Goal: Obtain resource: Obtain resource

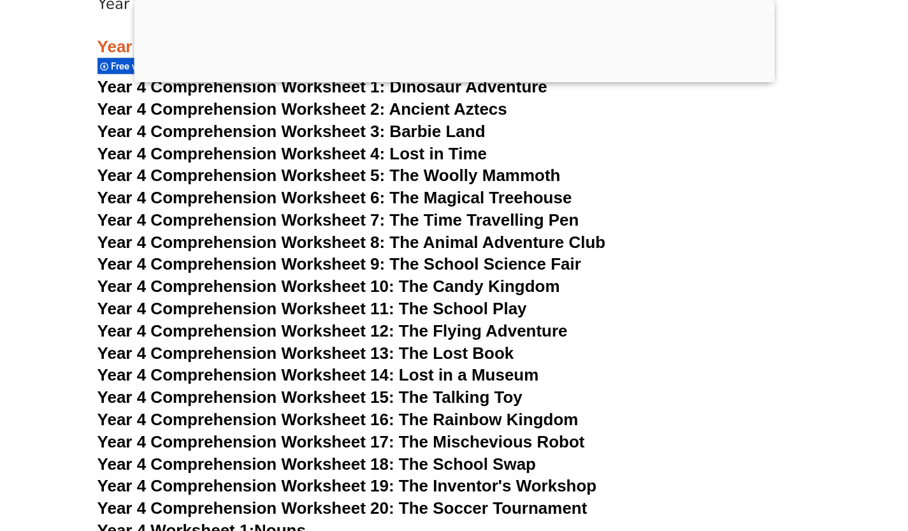
scroll to position [5249, 0]
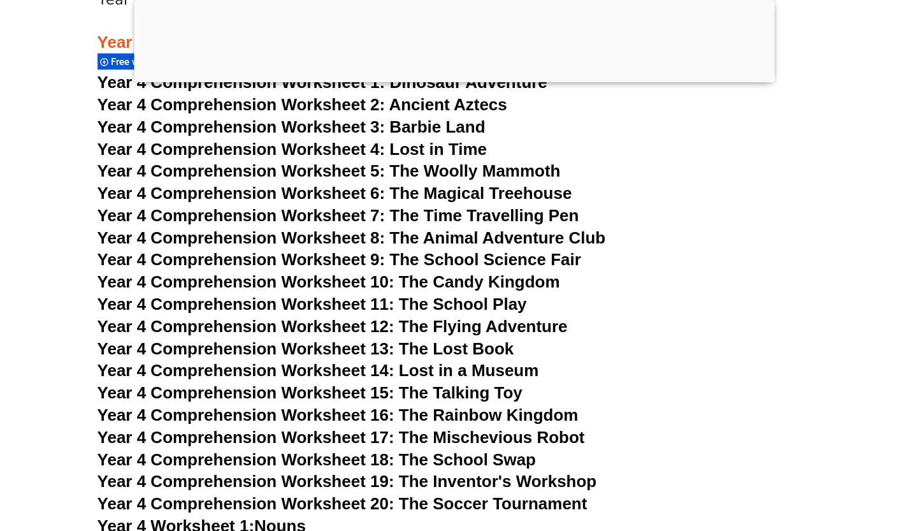
click at [361, 87] on span "Year 4 Comprehension Worksheet 1:" at bounding box center [241, 82] width 288 height 19
click at [340, 103] on span "Year 4 Comprehension Worksheet 2: Ancient Aztecs" at bounding box center [302, 104] width 410 height 19
click at [240, 122] on span "Year 4 Comprehension Worksheet 3: Barbie Land" at bounding box center [291, 126] width 388 height 19
click at [214, 150] on span "Year 4 Comprehension Worksheet 4: Lost in Time" at bounding box center [291, 149] width 389 height 19
click at [276, 168] on span "Year 4 Comprehension Worksheet 5: The Woolly Mammoth" at bounding box center [328, 170] width 463 height 19
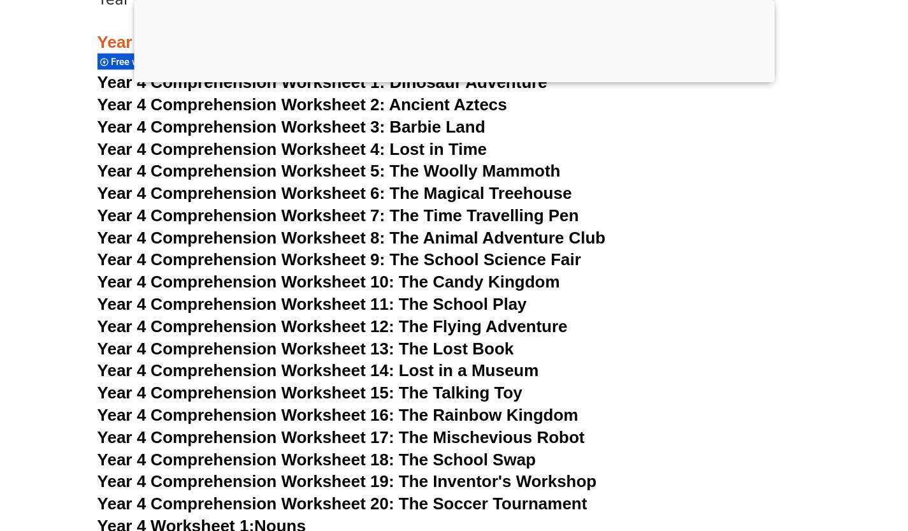
click at [211, 190] on span "Year 4 Comprehension Worksheet 6: The Magical Treehouse" at bounding box center [334, 192] width 475 height 19
click at [175, 213] on span "Year 4 Comprehension Worksheet 7: The Time Travelling Pen" at bounding box center [338, 215] width 482 height 19
click at [187, 235] on span "Year 4 Comprehension Worksheet 8: The Animal Adventure Club" at bounding box center [351, 237] width 508 height 19
click at [264, 257] on span "Year 4 Comprehension Worksheet 9: The School Science Fair" at bounding box center [339, 259] width 484 height 19
click at [308, 276] on span "Year 4 Comprehension Worksheet 10: The Candy Kingdom" at bounding box center [328, 281] width 462 height 19
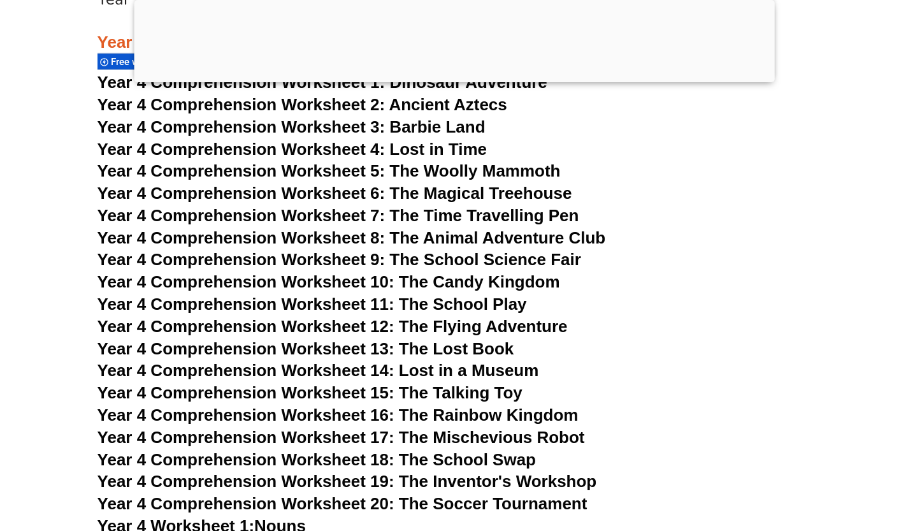
click at [270, 306] on span "Year 4 Comprehension Worksheet 11: The School Play" at bounding box center [311, 303] width 429 height 19
click at [276, 329] on span "Year 4 Comprehension Worksheet 12: The Flying Adventure" at bounding box center [332, 326] width 470 height 19
click at [324, 354] on span "Year 4 Comprehension Worksheet 13: The Lost Book" at bounding box center [305, 348] width 417 height 19
click at [329, 375] on span "Year 4 Comprehension Worksheet 14: Lost in a Museum" at bounding box center [317, 370] width 441 height 19
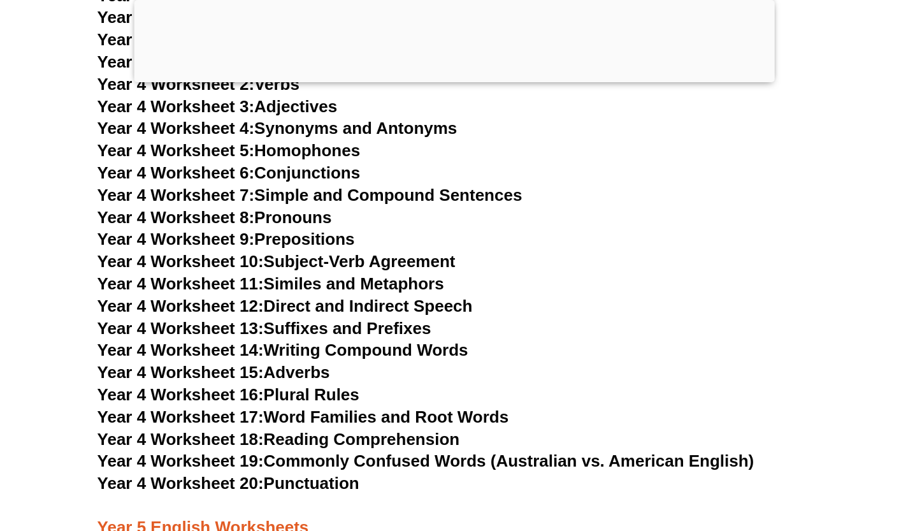
scroll to position [5249, 0]
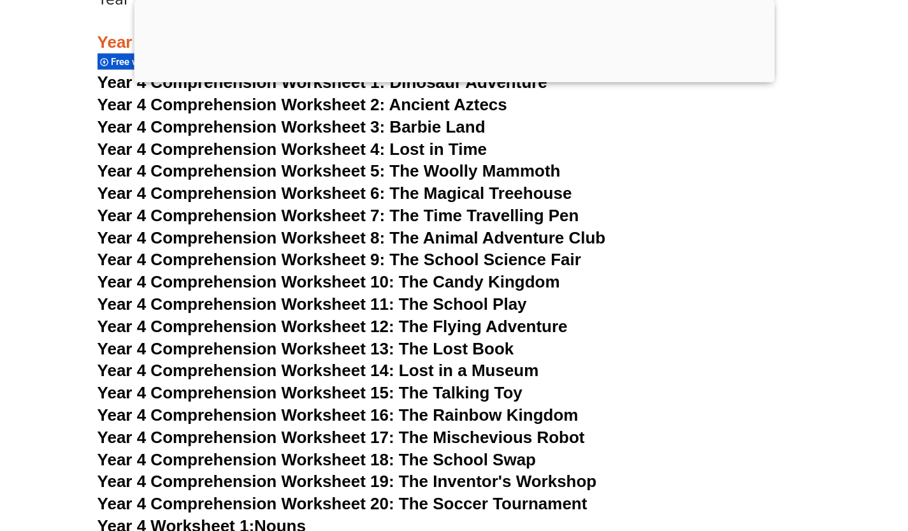
click at [473, 394] on span "Year 4 Comprehension Worksheet 15: The Talking Toy" at bounding box center [309, 392] width 425 height 19
click at [389, 416] on span "Year 4 Comprehension Worksheet 16: The Rainbow Kingdom" at bounding box center [337, 414] width 481 height 19
click at [312, 435] on span "Year 4 Comprehension Worksheet 17: The Mischevious Robot" at bounding box center [340, 436] width 487 height 19
click at [282, 460] on span "Year 4 Comprehension Worksheet 18: The School Swap" at bounding box center [316, 459] width 438 height 19
click at [322, 484] on span "Year 4 Comprehension Worksheet 19: The Inventor's Workshop" at bounding box center [346, 480] width 499 height 19
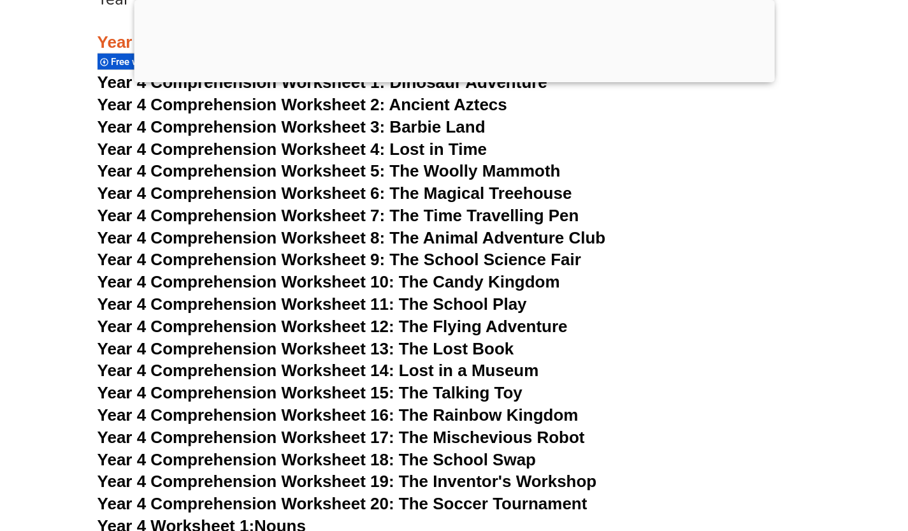
click at [372, 503] on span "Year 4 Comprehension Worksheet 20: The Soccer Tournament" at bounding box center [342, 503] width 490 height 19
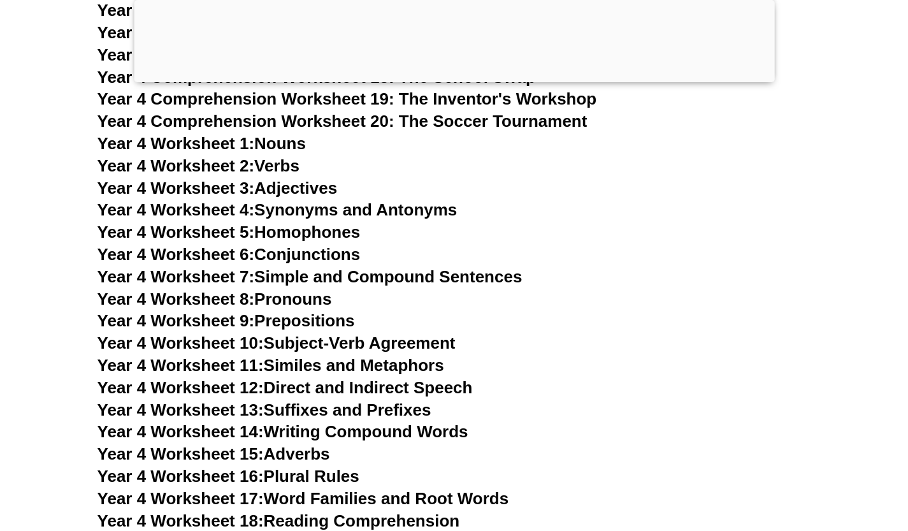
scroll to position [5657, 0]
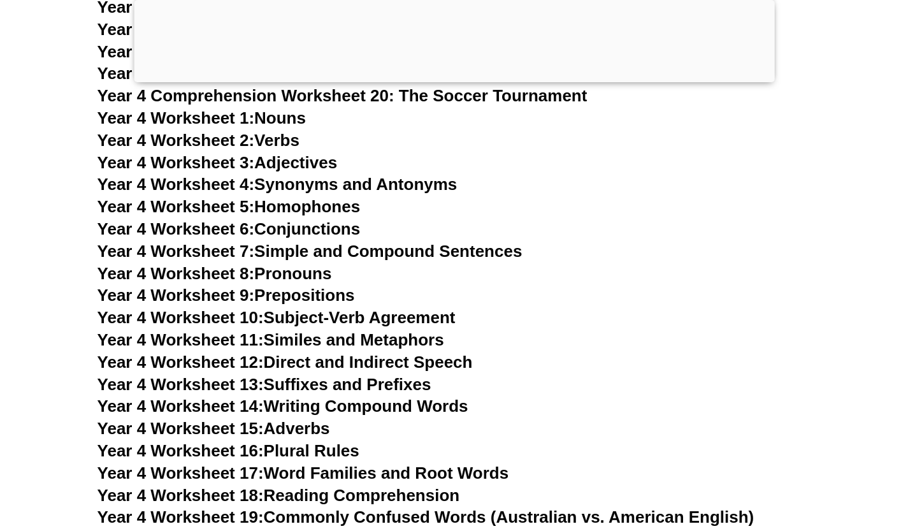
click at [255, 114] on span "Year 4 Worksheet 1:" at bounding box center [175, 117] width 157 height 19
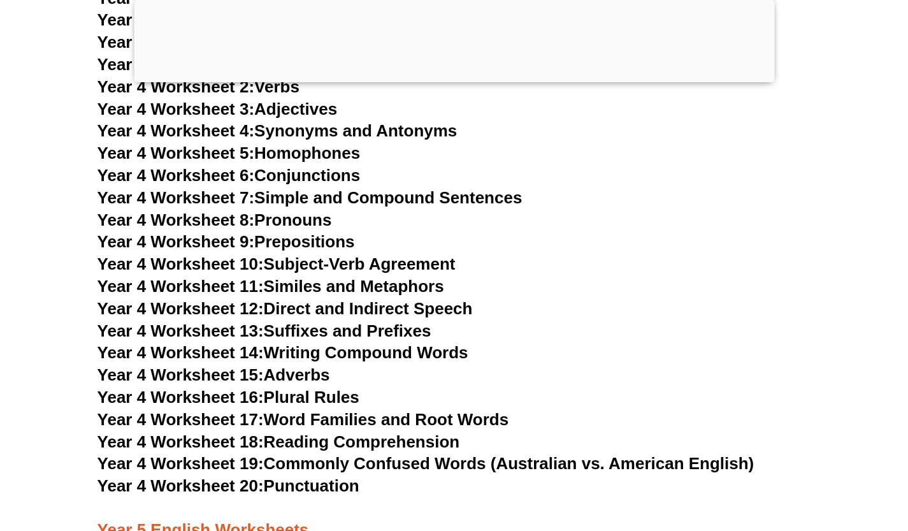
scroll to position [5708, 0]
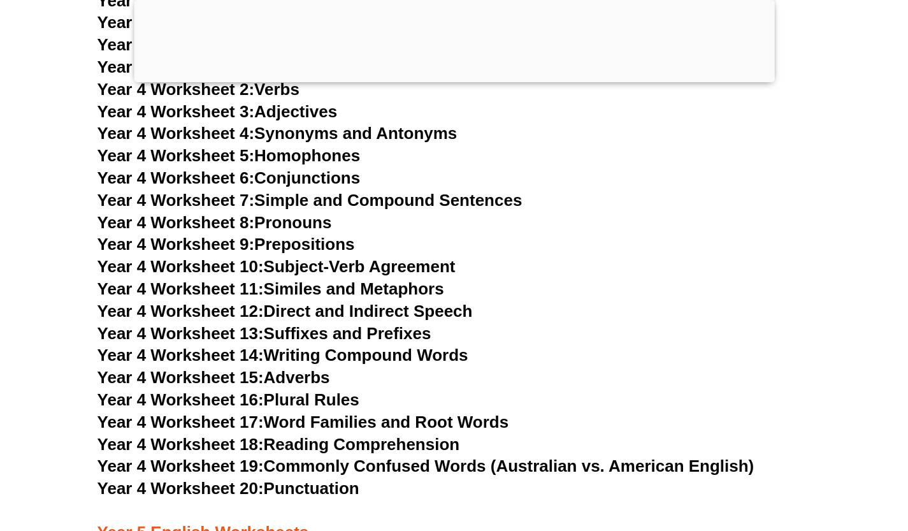
click at [295, 218] on link "Year 4 Worksheet 8: Pronouns" at bounding box center [214, 222] width 234 height 19
click at [283, 199] on link "Year 4 Worksheet 7: Simple and Compound Sentences" at bounding box center [309, 199] width 425 height 19
click at [297, 173] on link "Year 4 Worksheet 6: Conjunctions" at bounding box center [228, 177] width 263 height 19
click at [274, 147] on link "Year 4 Worksheet 5: Homophones" at bounding box center [228, 155] width 263 height 19
click at [269, 132] on link "Year 4 Worksheet 4: Synonyms and Antonyms" at bounding box center [277, 133] width 360 height 19
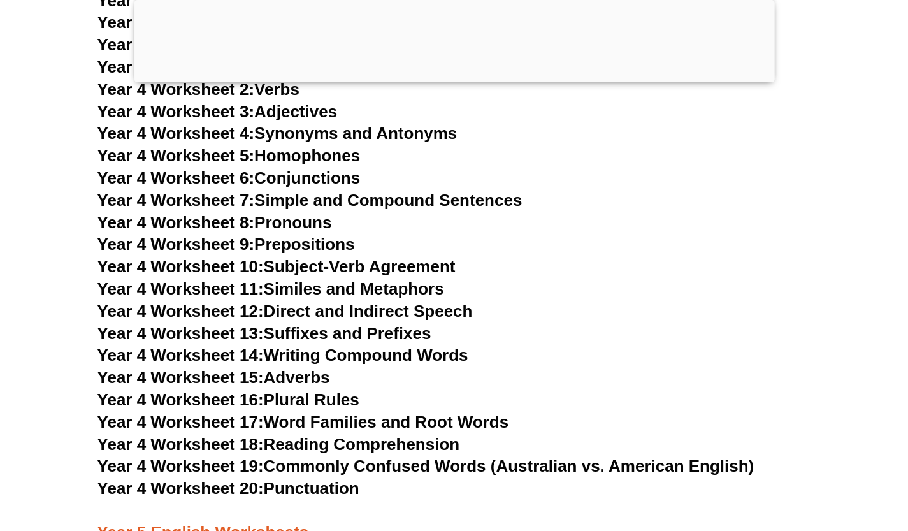
click at [241, 110] on span "Year 4 Worksheet 3:" at bounding box center [175, 111] width 157 height 19
click at [283, 89] on link "Year 4 Worksheet 2: Verbs" at bounding box center [198, 89] width 202 height 19
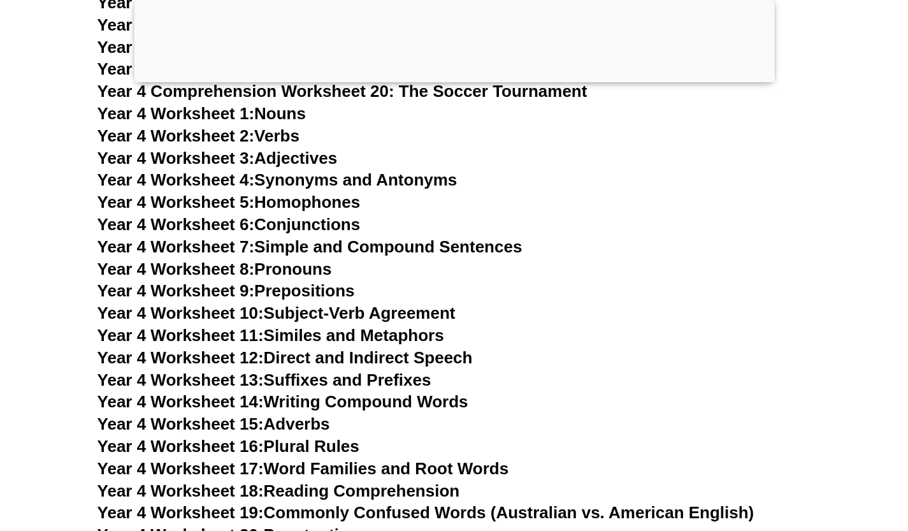
scroll to position [5657, 0]
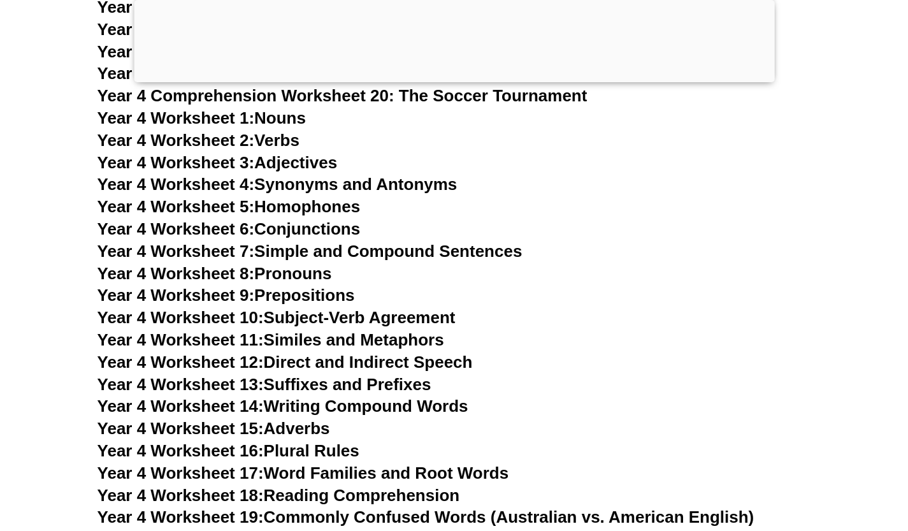
click at [276, 117] on link "Year 4 Worksheet 1: Nouns" at bounding box center [201, 117] width 208 height 19
click at [299, 287] on link "Year 4 Worksheet 9: Prepositions" at bounding box center [225, 294] width 257 height 19
click at [302, 317] on link "Year 4 Worksheet 10: Subject-Verb Agreement" at bounding box center [276, 317] width 358 height 19
click at [275, 343] on link "Year 4 Worksheet 11: Similes and Metaphors" at bounding box center [270, 339] width 347 height 19
click at [270, 366] on link "Year 4 Worksheet 12: Direct and Indirect Speech" at bounding box center [284, 361] width 375 height 19
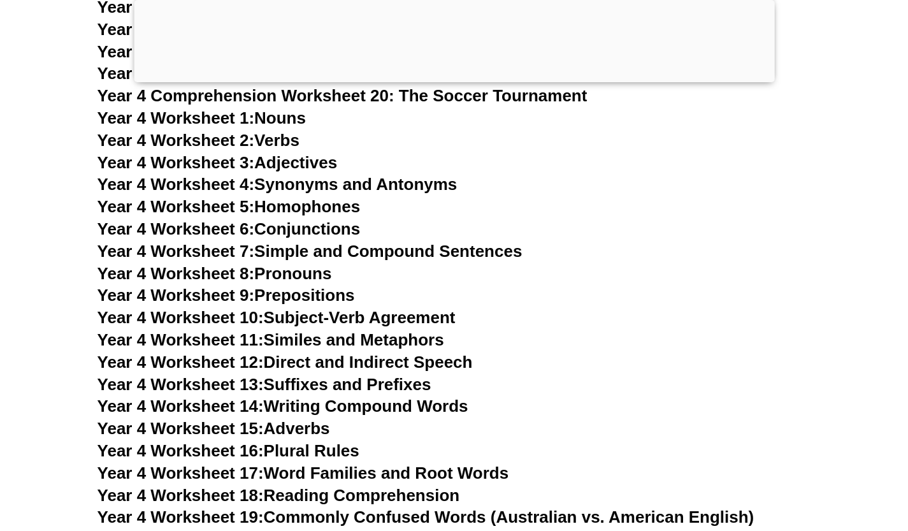
click at [262, 387] on span "Year 4 Worksheet 13:" at bounding box center [180, 384] width 166 height 19
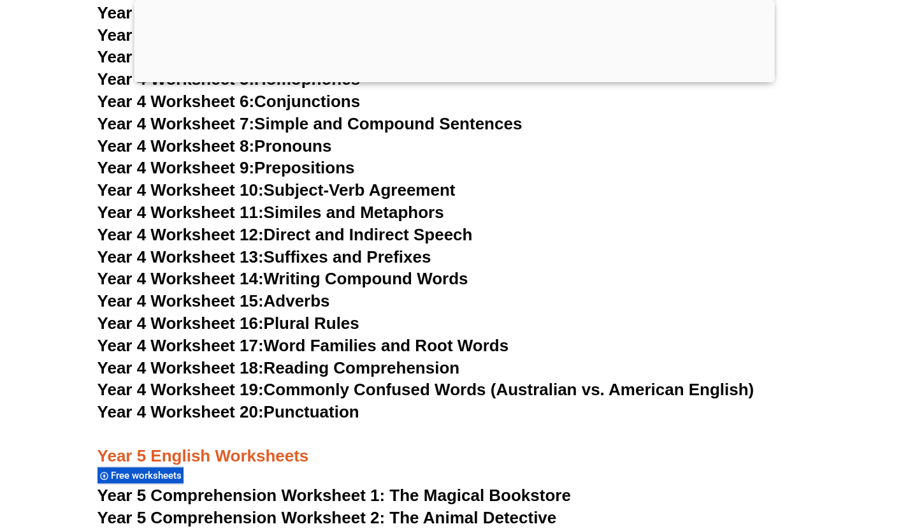
scroll to position [5810, 0]
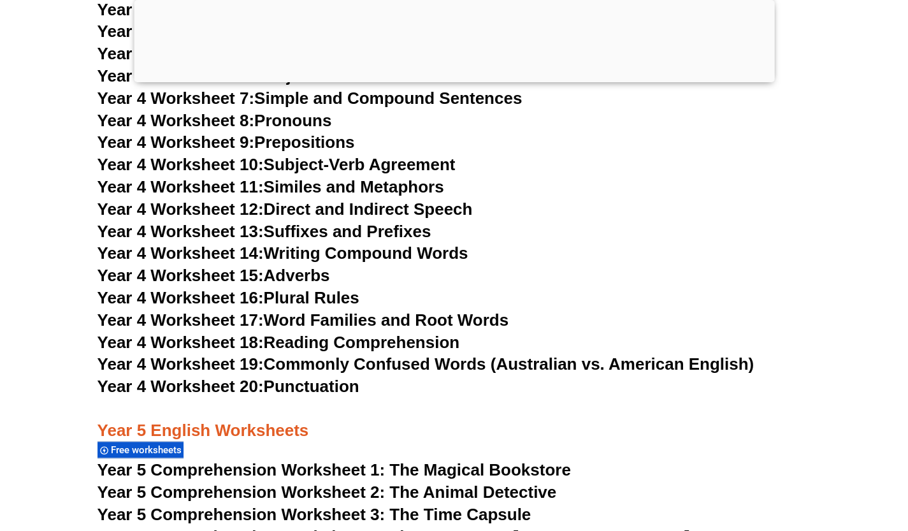
click at [294, 254] on link "Year 4 Worksheet 14: Writing Compound Words" at bounding box center [282, 252] width 371 height 19
click at [278, 277] on link "Year 4 Worksheet 15: Adverbs" at bounding box center [213, 275] width 233 height 19
click at [233, 294] on span "Year 4 Worksheet 16:" at bounding box center [180, 297] width 166 height 19
click at [322, 318] on link "Year 4 Worksheet 17: Word Families and Root Words" at bounding box center [302, 319] width 411 height 19
click at [261, 340] on span "Year 4 Worksheet 18:" at bounding box center [180, 342] width 166 height 19
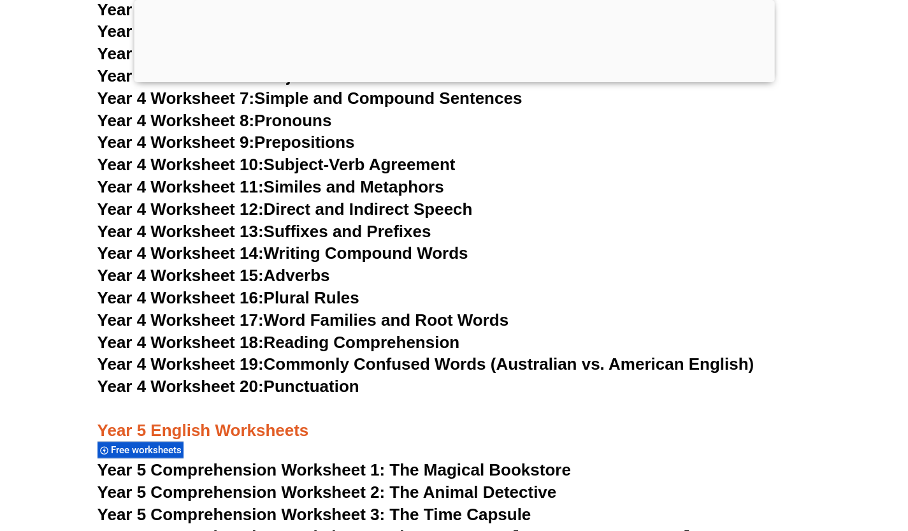
click at [289, 367] on link "Year 4 Worksheet 19: Commonly Confused Words (Australian vs. American English)" at bounding box center [425, 363] width 657 height 19
click at [264, 384] on span "Year 4 Worksheet 20:" at bounding box center [180, 385] width 166 height 19
